Goal: Task Accomplishment & Management: Complete application form

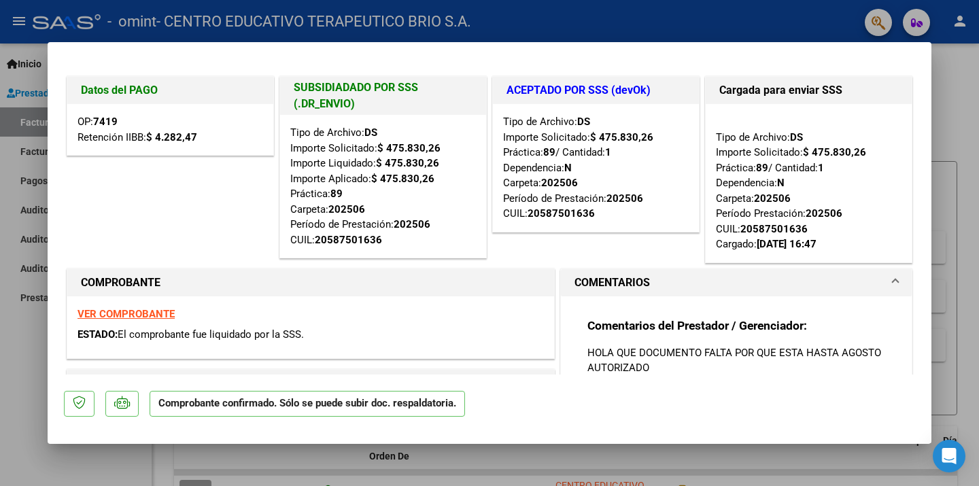
click at [930, 171] on mat-dialog-content "Datos del PAGO OP: 7419 Retención IIBB: $ 4.282,47 SUBSIDIADADO POR SSS (.DR_EN…" at bounding box center [490, 216] width 884 height 316
click at [12, 321] on div at bounding box center [489, 243] width 979 height 486
type input "$ 0,00"
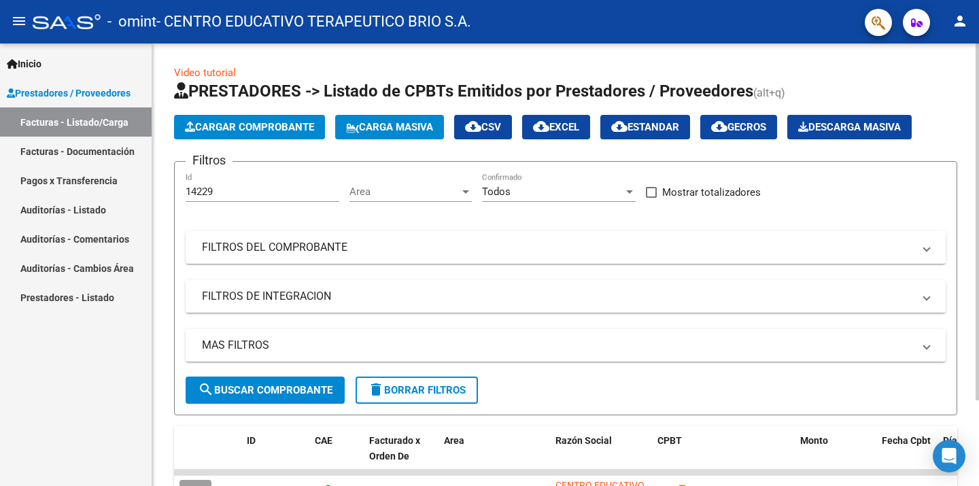
click at [218, 130] on span "Cargar Comprobante" at bounding box center [249, 127] width 129 height 12
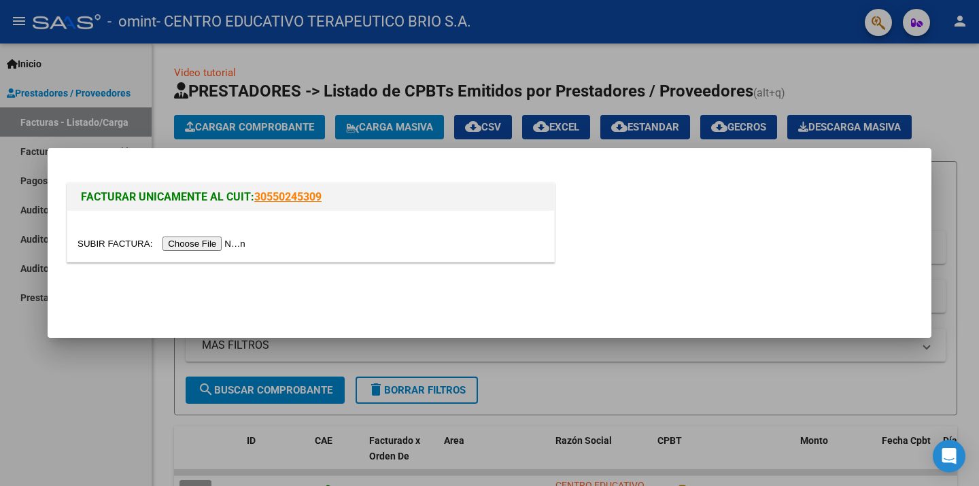
click at [220, 243] on input "file" at bounding box center [164, 244] width 172 height 14
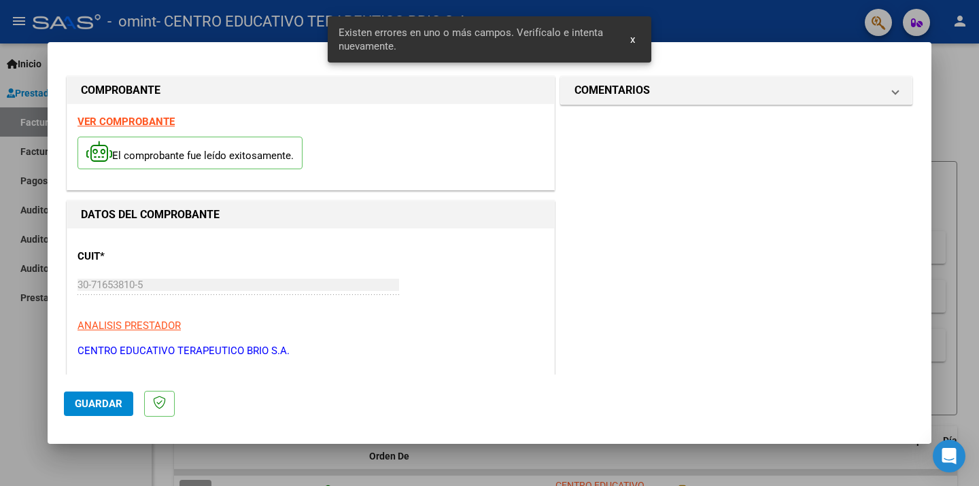
scroll to position [290, 0]
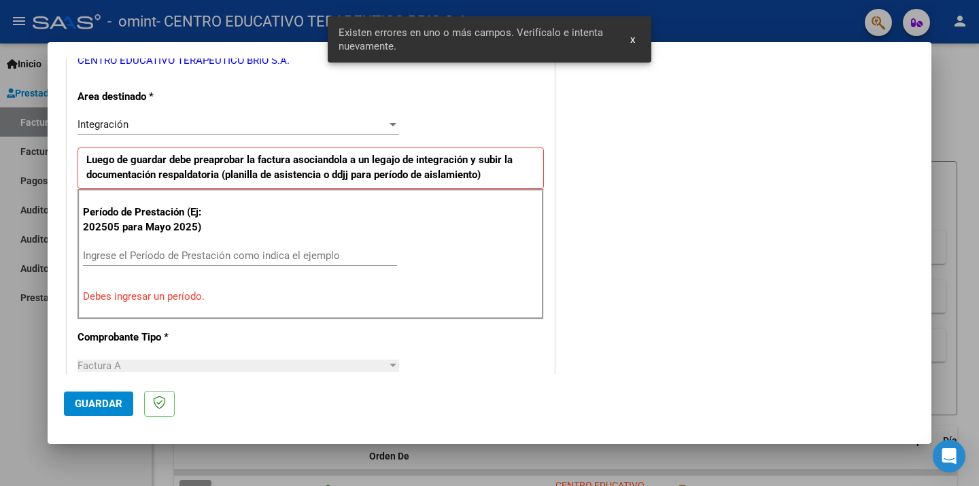
click at [115, 261] on div "Ingrese el Período de Prestación como indica el ejemplo" at bounding box center [240, 255] width 314 height 20
click at [115, 262] on div "Ingrese el Período de Prestación como indica el ejemplo" at bounding box center [240, 255] width 314 height 20
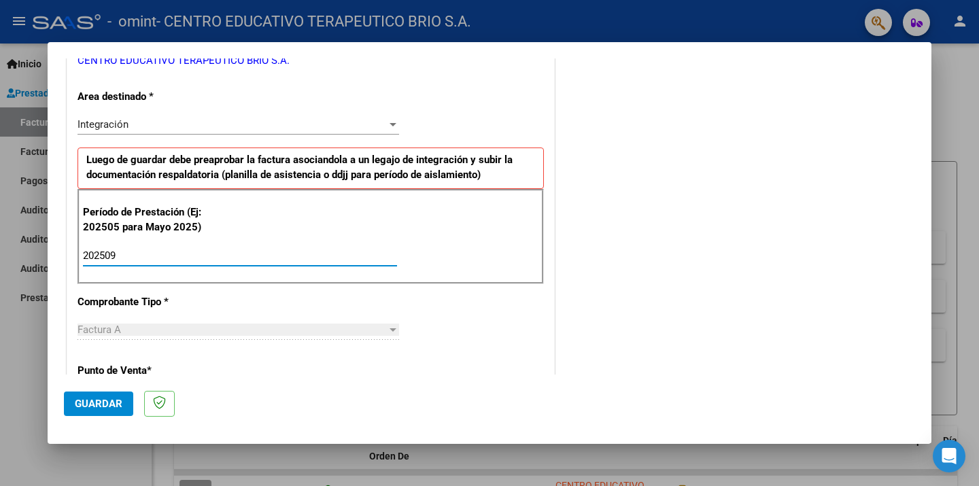
type input "202509"
click at [92, 401] on span "Guardar" at bounding box center [99, 404] width 48 height 12
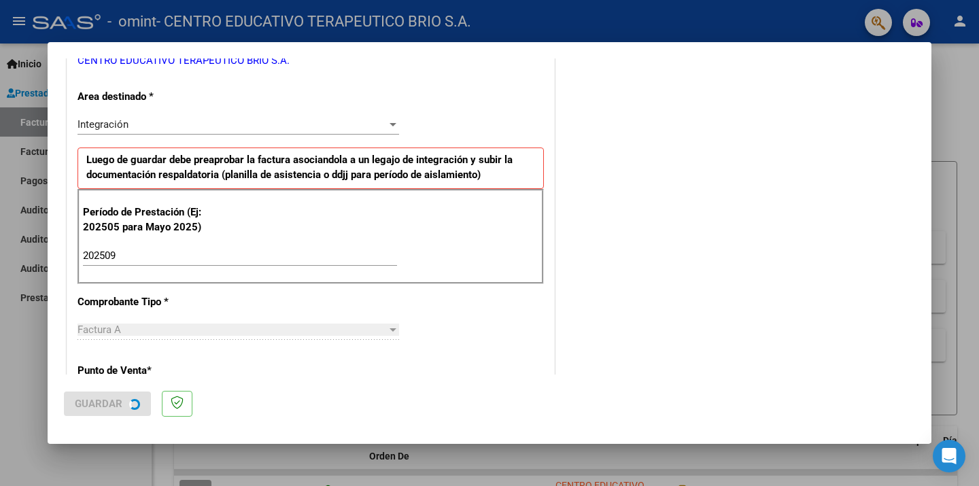
scroll to position [0, 0]
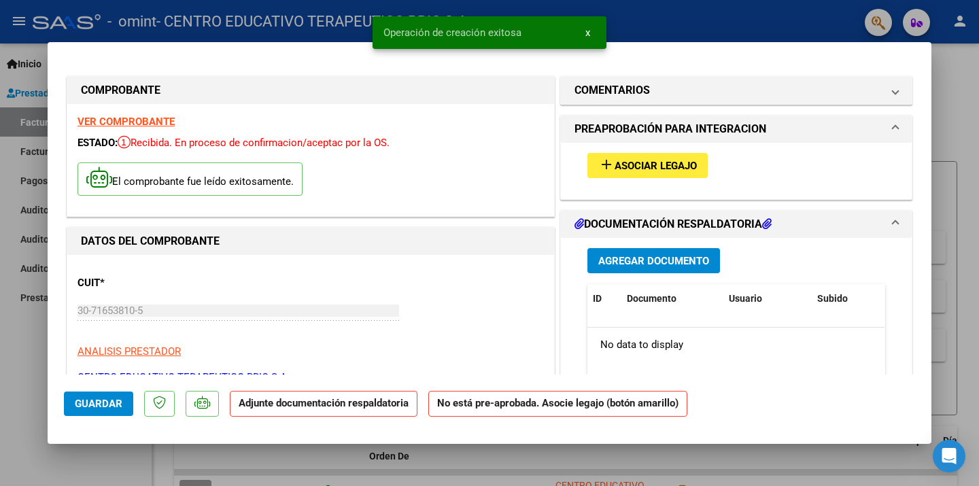
click at [700, 172] on button "add Asociar Legajo" at bounding box center [647, 165] width 120 height 25
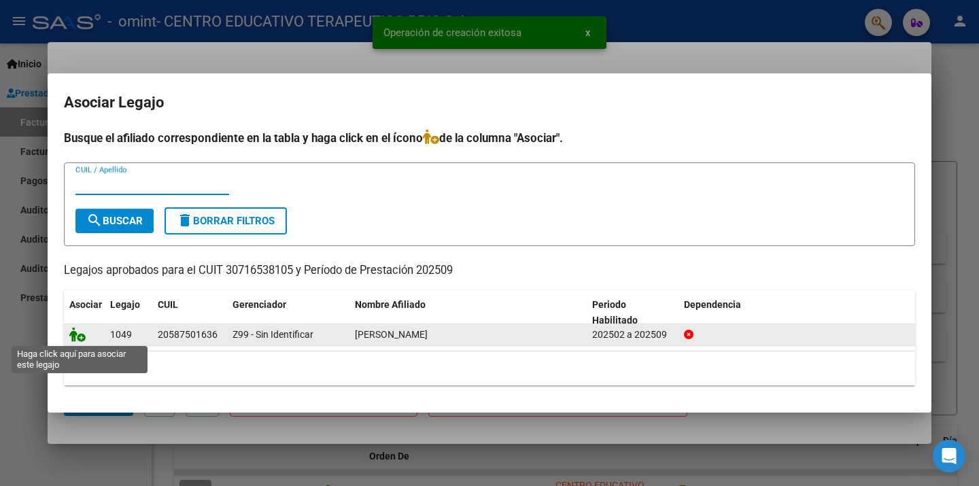
click at [82, 334] on icon at bounding box center [77, 334] width 16 height 15
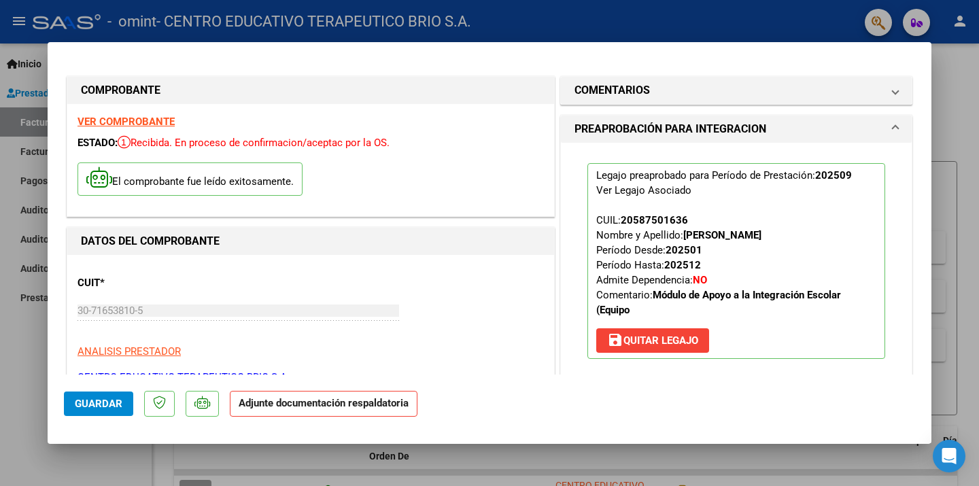
click at [853, 126] on mat-panel-title "PREAPROBACIÓN PARA INTEGRACION" at bounding box center [727, 129] width 307 height 16
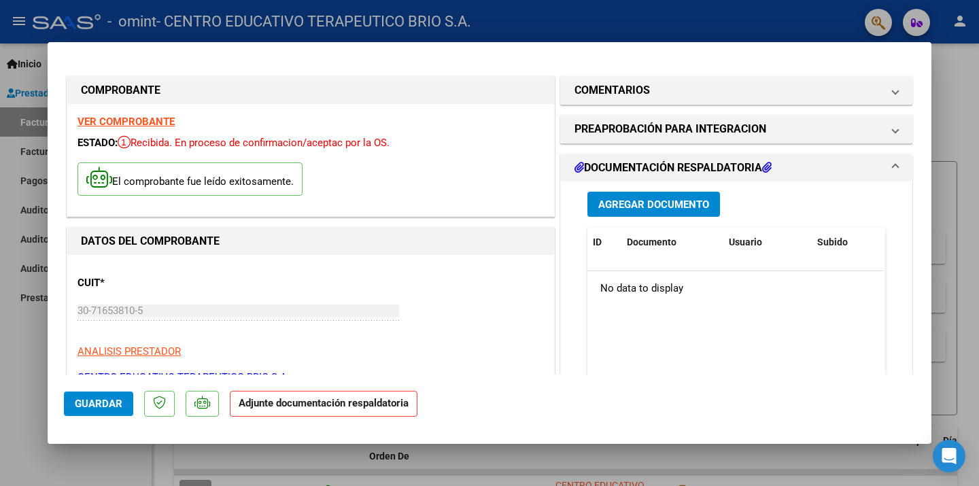
click at [679, 203] on span "Agregar Documento" at bounding box center [653, 205] width 111 height 12
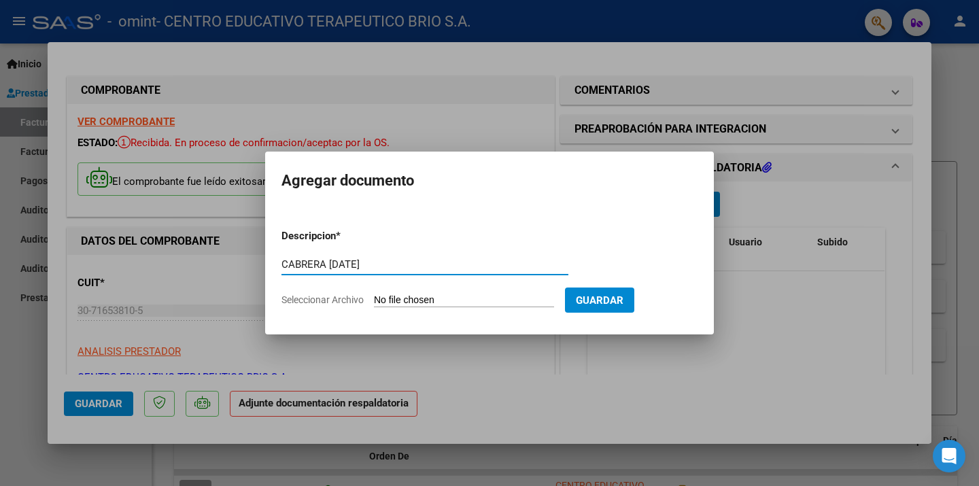
type input "CABRERA [DATE]"
click at [554, 302] on input "Seleccionar Archivo" at bounding box center [464, 300] width 180 height 13
type input "C:\fakepath\Cabrera [DATE].pdf"
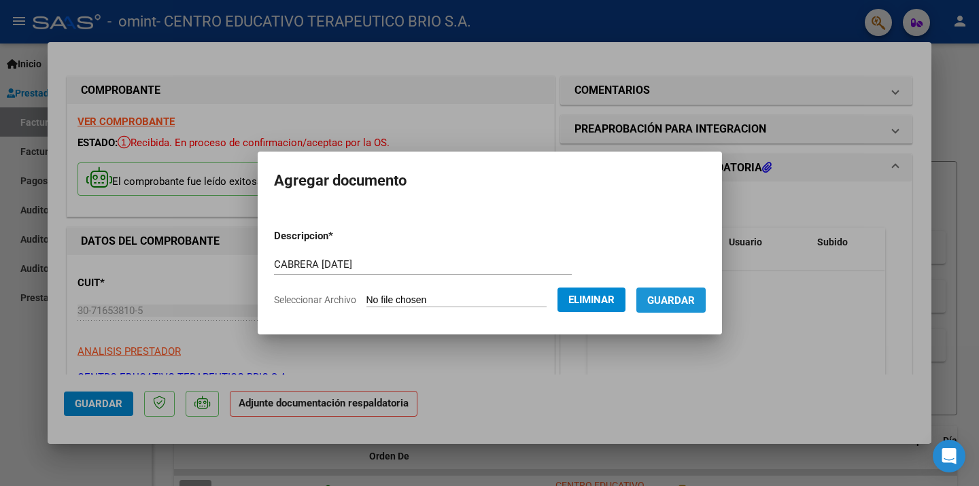
click at [691, 290] on button "Guardar" at bounding box center [670, 300] width 69 height 25
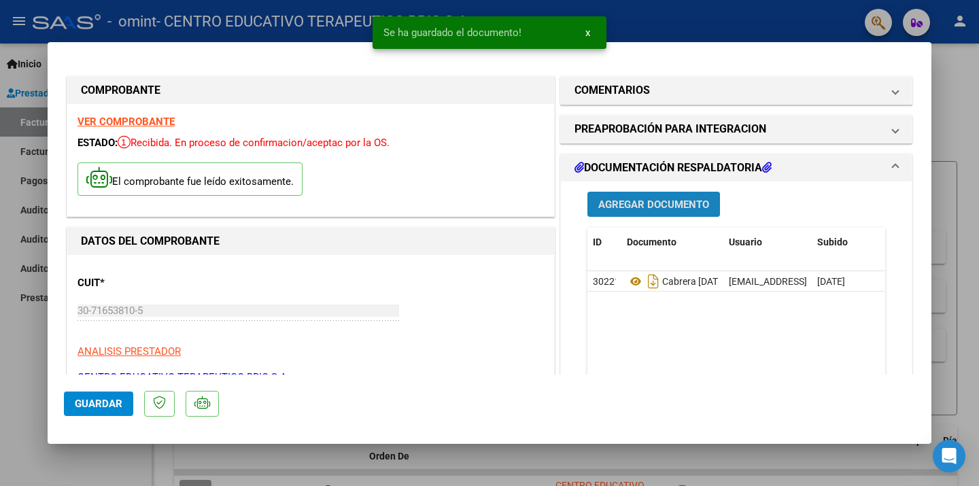
click at [678, 197] on button "Agregar Documento" at bounding box center [653, 204] width 133 height 25
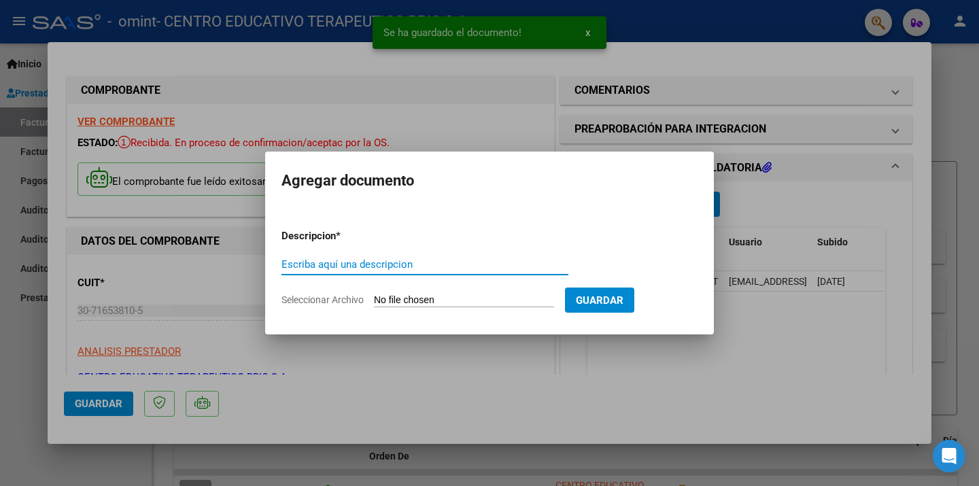
click at [371, 269] on input "Escriba aquí una descripcion" at bounding box center [424, 264] width 287 height 12
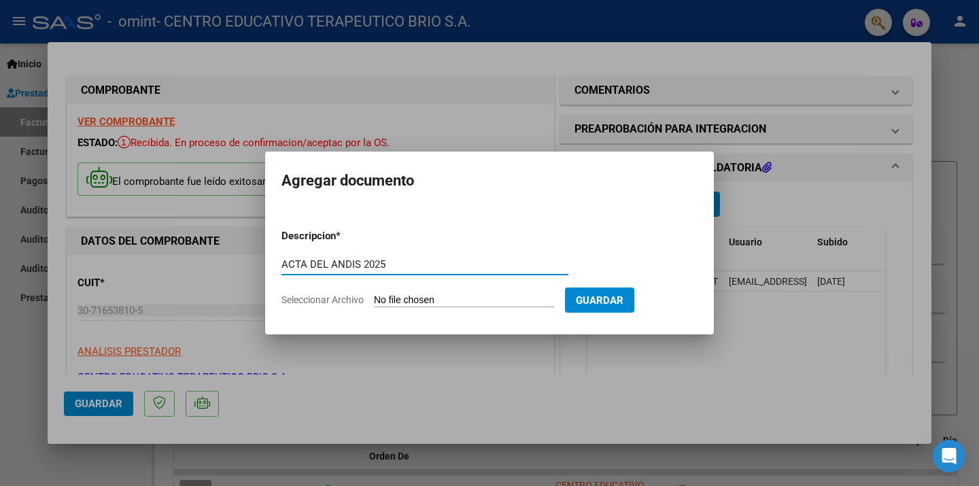
type input "ACTA DEL ANDIS 2025"
click at [501, 296] on input "Seleccionar Archivo" at bounding box center [464, 300] width 180 height 13
type input "C:\fakepath\Acta+Andis+2025-pdf.pdf"
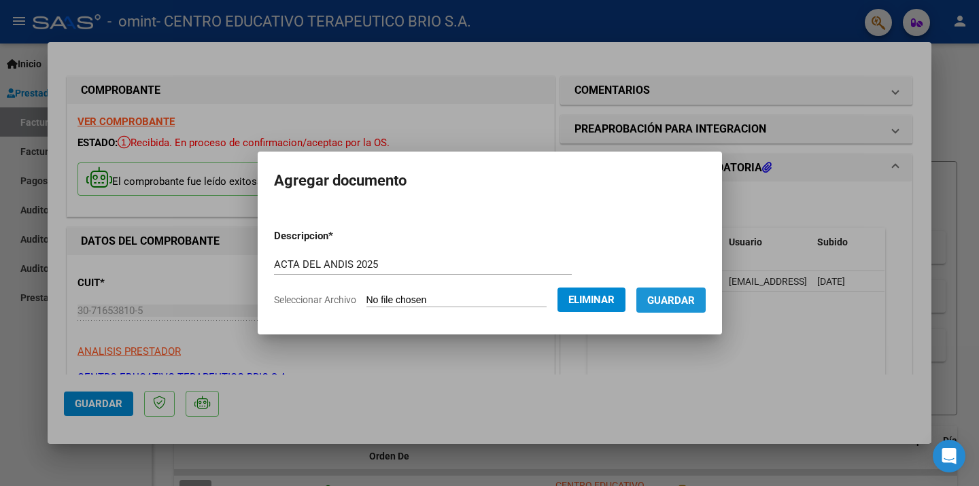
click at [695, 294] on span "Guardar" at bounding box center [671, 300] width 48 height 12
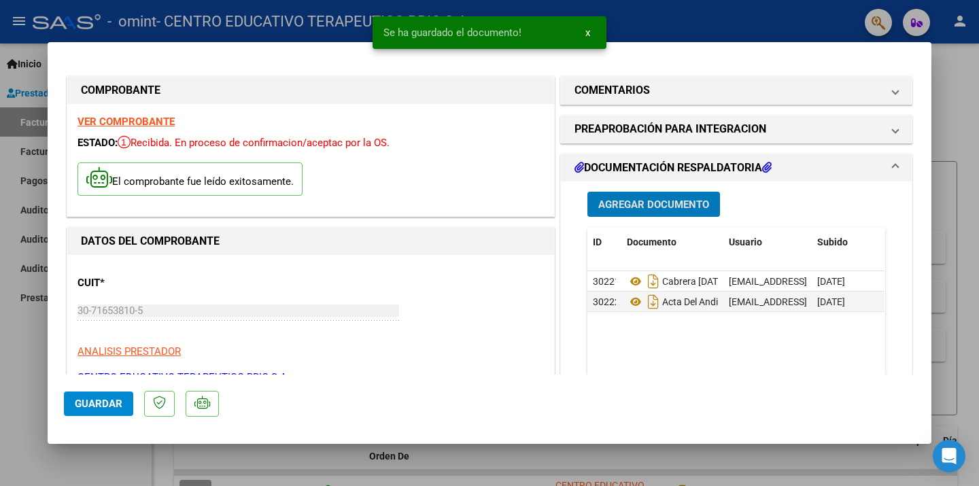
click at [97, 402] on span "Guardar" at bounding box center [99, 404] width 48 height 12
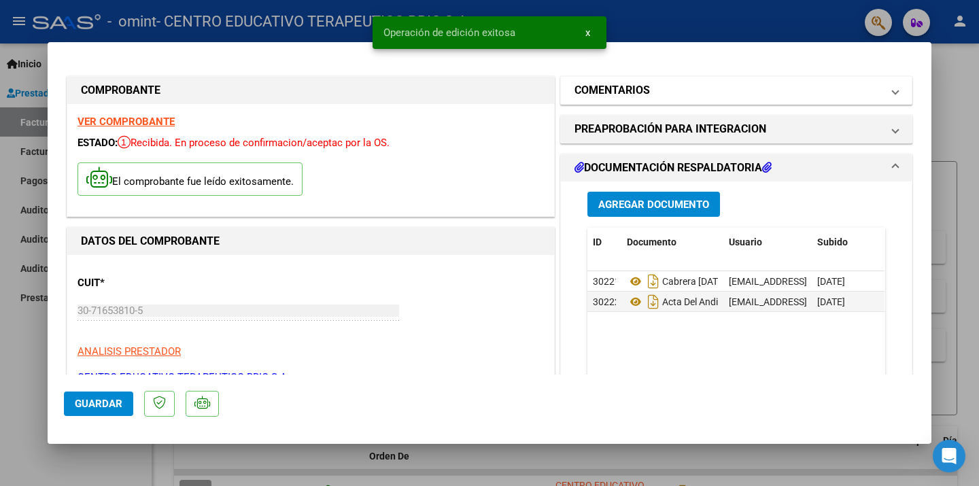
click at [765, 87] on mat-panel-title "COMENTARIOS" at bounding box center [727, 90] width 307 height 16
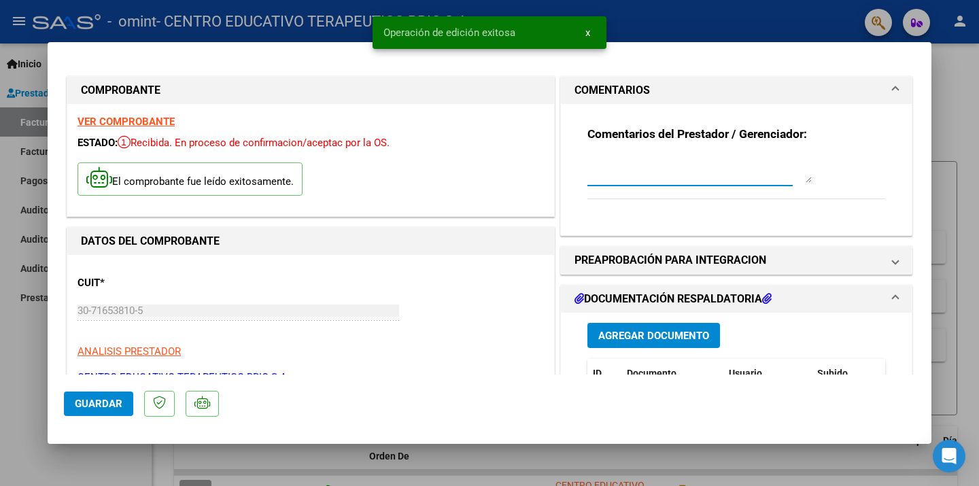
click at [669, 170] on textarea at bounding box center [699, 169] width 224 height 27
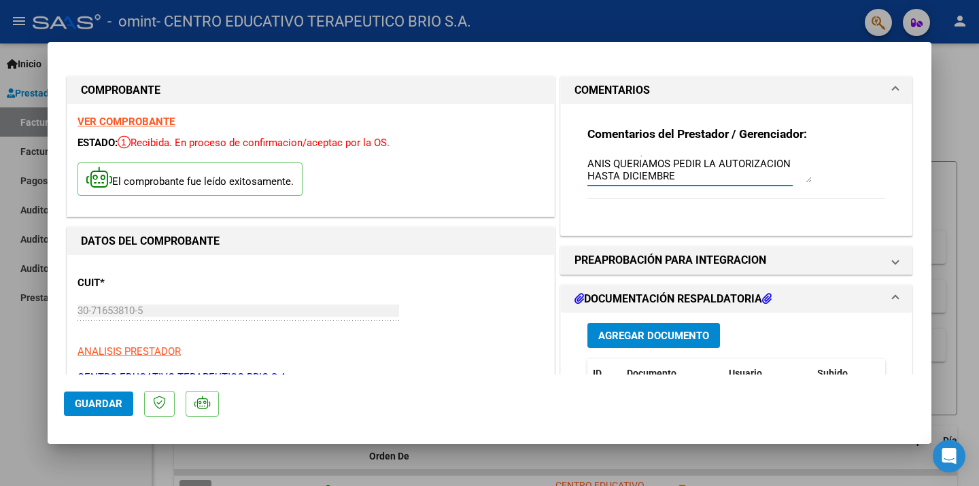
scroll to position [1, 0]
click at [803, 160] on textarea "BUEN DIA QUERIA ADJUNTAR EL ACTA DEL ANIS QUERIAMOS PEDIR LA AUTORIZACION HASTA…" at bounding box center [699, 169] width 224 height 27
type textarea "BUEN DIA QUERIA ADJUNTAR EL ACTA DEL ANDIS QUERIAMOS PEDIR LA AUTORIZACION HAST…"
click at [75, 388] on mat-dialog-actions "Guardar" at bounding box center [489, 402] width 851 height 54
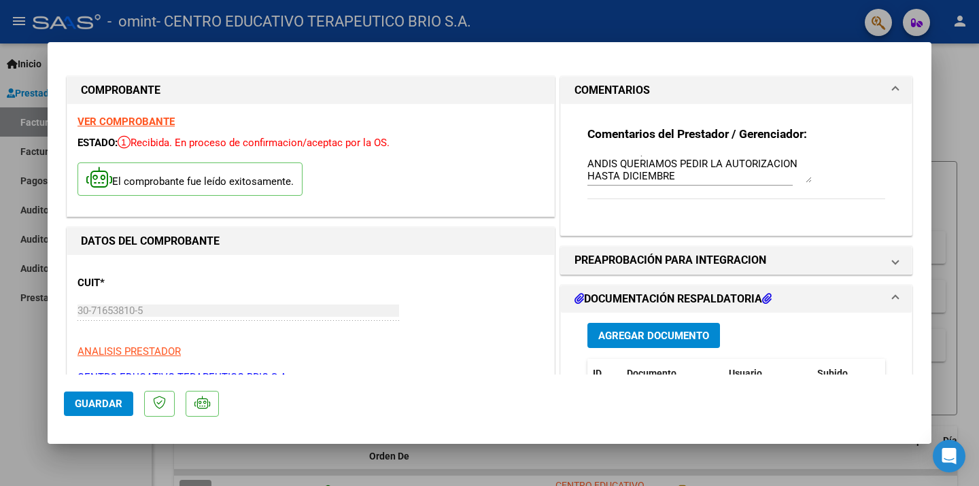
click at [90, 410] on button "Guardar" at bounding box center [98, 404] width 69 height 24
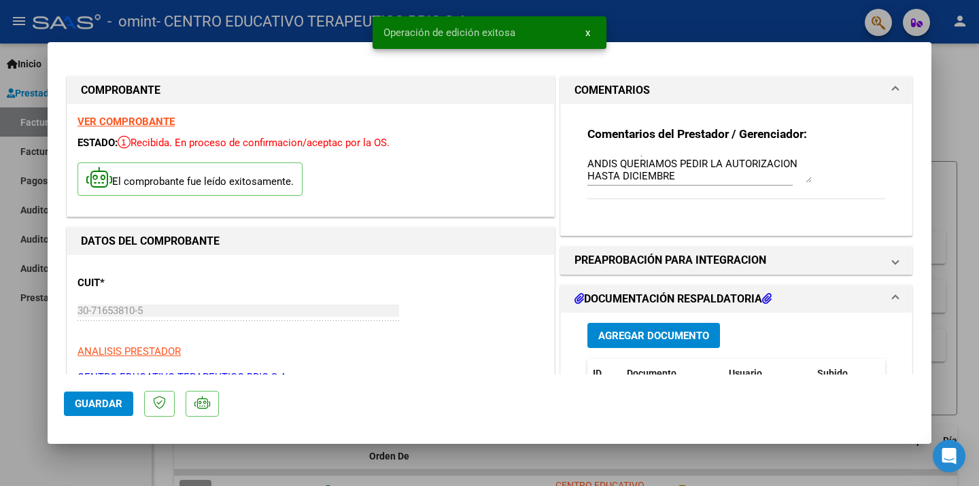
click at [24, 317] on div at bounding box center [489, 243] width 979 height 486
type input "$ 0,00"
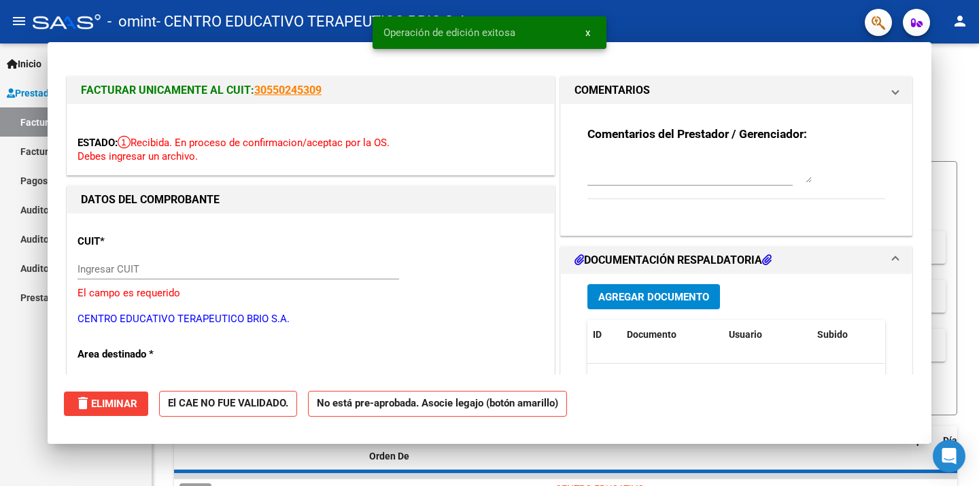
scroll to position [0, 0]
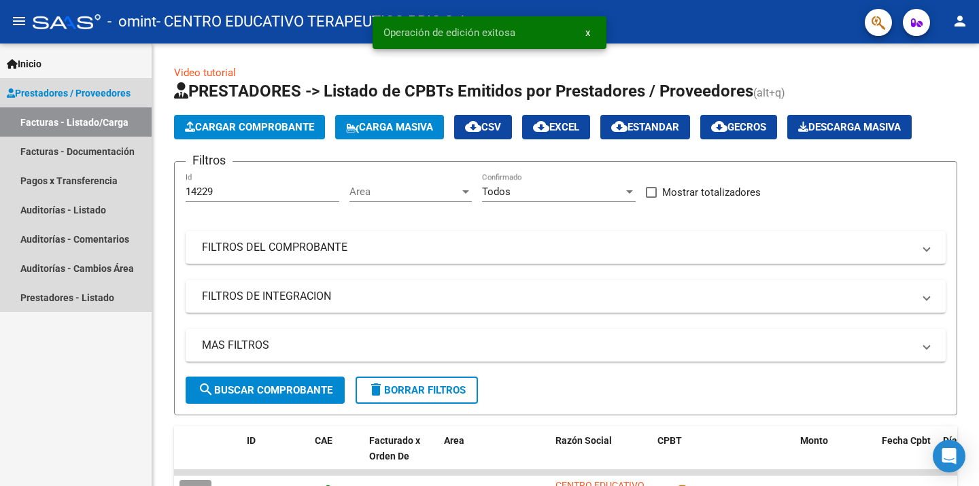
click at [78, 133] on link "Facturas - Listado/Carga" at bounding box center [76, 121] width 152 height 29
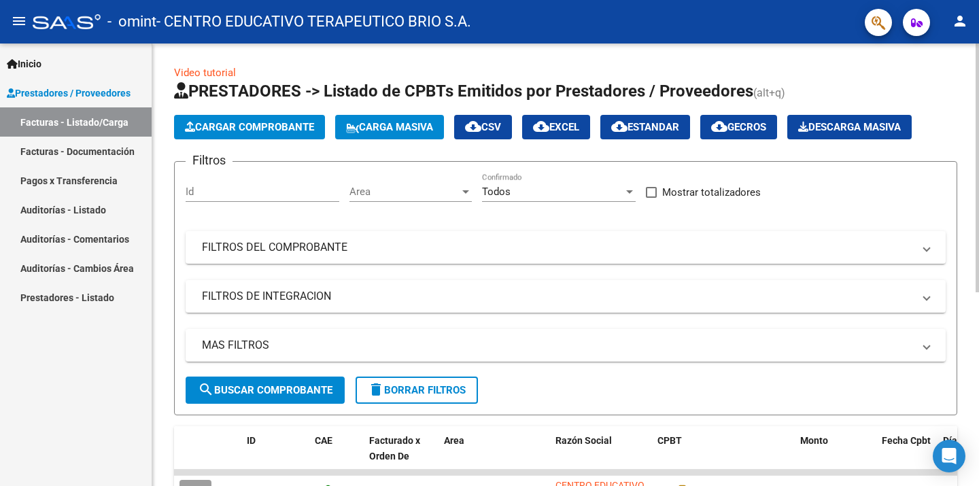
click at [645, 377] on form "Filtros Id Area Area Todos Confirmado Mostrar totalizadores FILTROS DEL COMPROB…" at bounding box center [565, 288] width 783 height 254
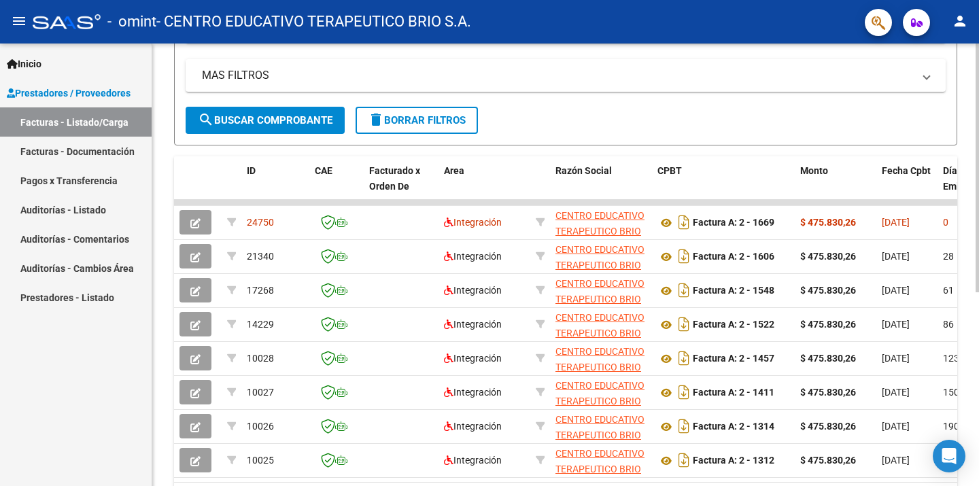
scroll to position [272, 0]
